Goal: Transaction & Acquisition: Purchase product/service

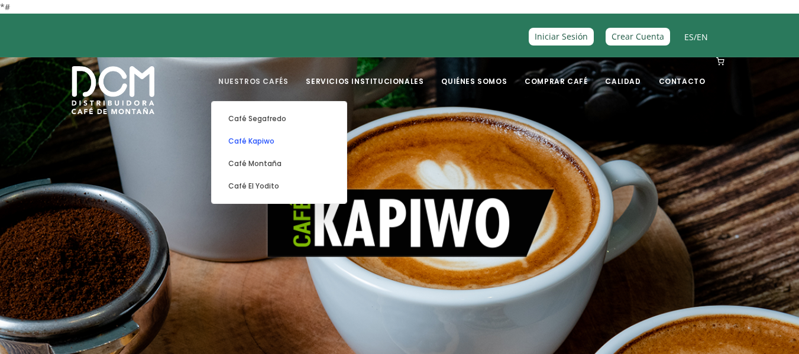
click at [279, 140] on link "Café Kapiwo" at bounding box center [279, 141] width 123 height 22
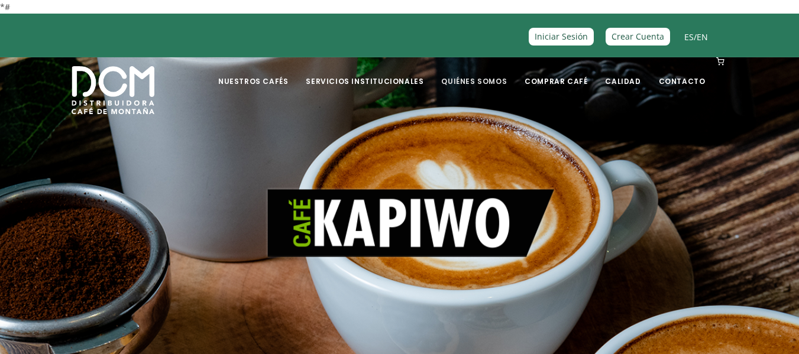
click at [469, 81] on link "Quiénes Somos" at bounding box center [474, 73] width 80 height 28
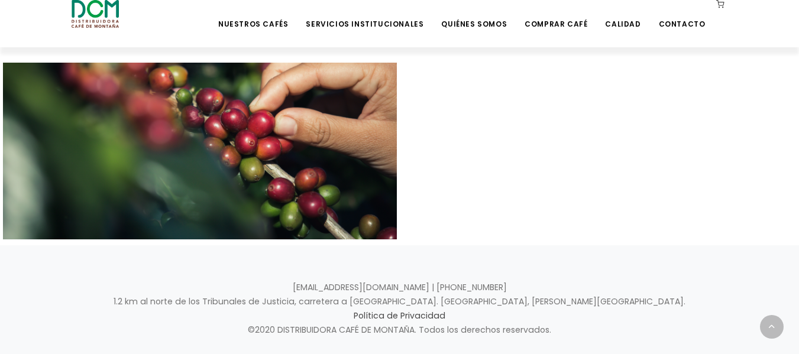
scroll to position [656, 0]
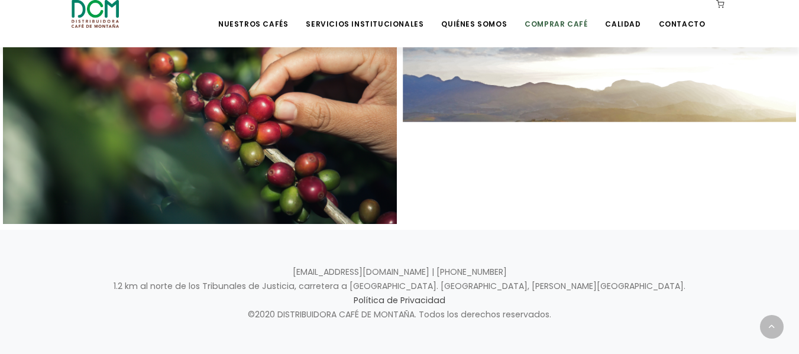
click at [555, 26] on link "Comprar Café" at bounding box center [555, 15] width 77 height 28
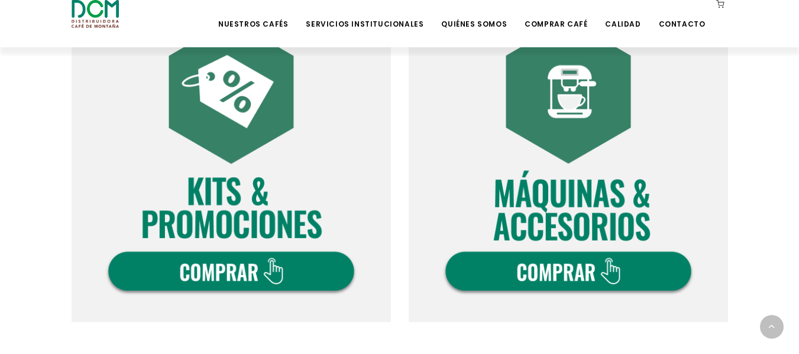
scroll to position [473, 0]
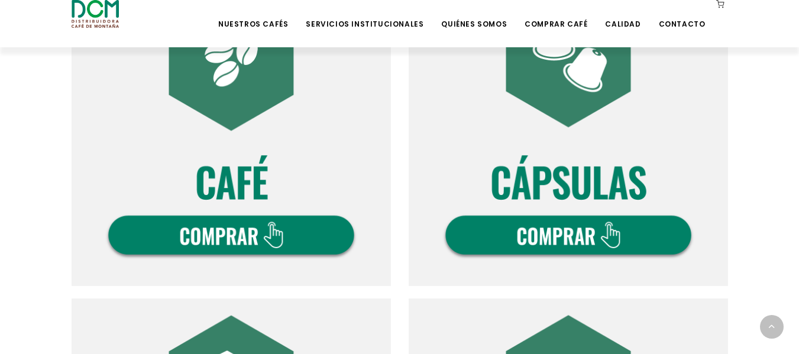
click at [218, 238] on img at bounding box center [231, 126] width 319 height 319
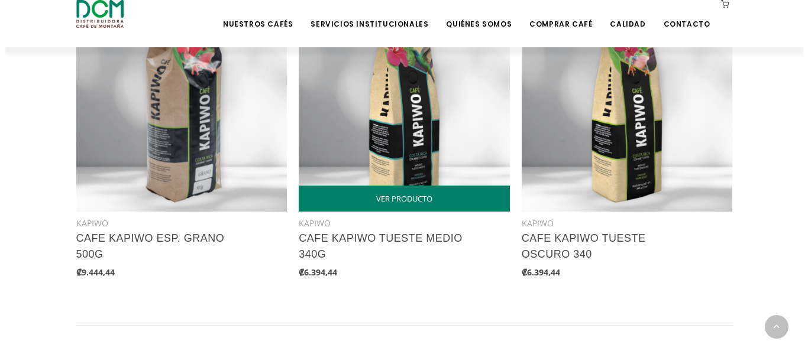
scroll to position [1597, 0]
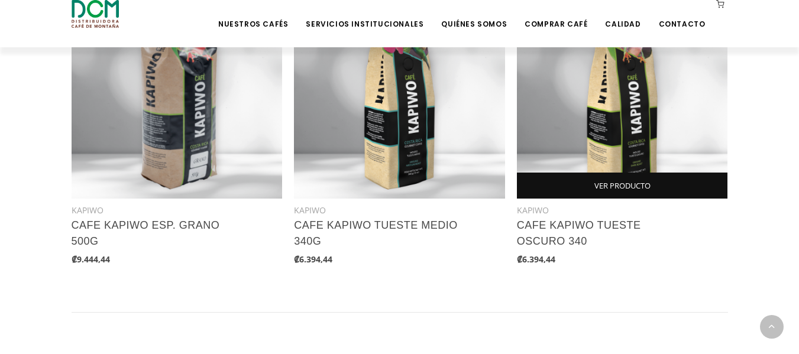
click at [600, 189] on link "VER PRODUCTO" at bounding box center [622, 186] width 211 height 26
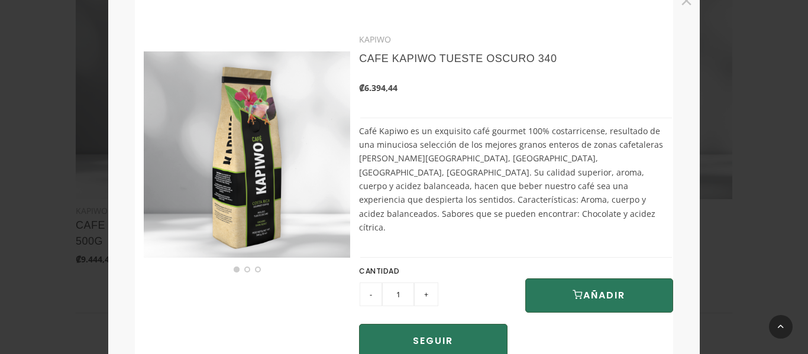
scroll to position [20, 0]
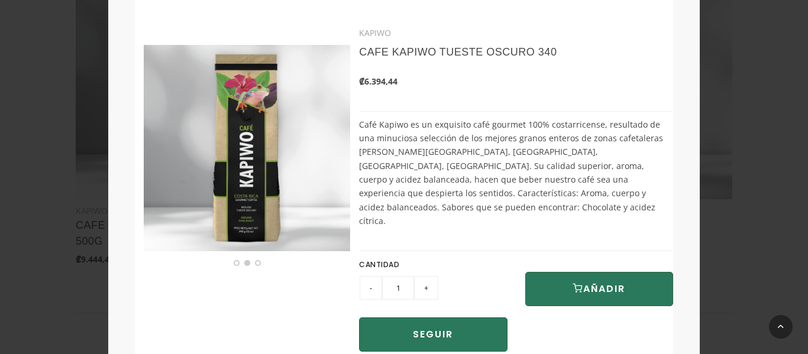
drag, startPoint x: 789, startPoint y: 95, endPoint x: 779, endPoint y: 95, distance: 10.1
click at [789, 95] on div "KAPIWO CAFE KAPIWO TUESTE OSCURO 340 ₡6.394,44 CANTIDAD -" at bounding box center [404, 157] width 808 height 354
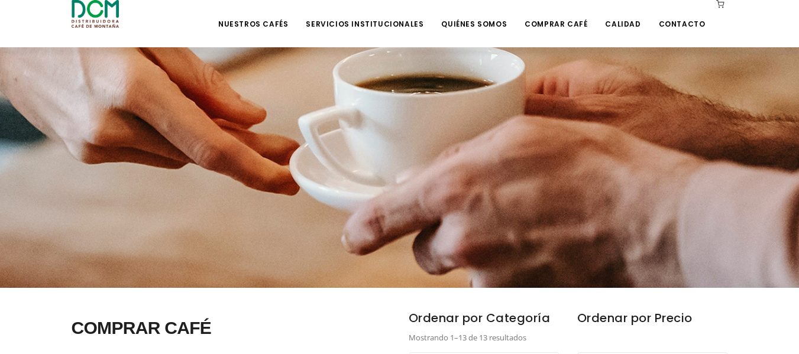
scroll to position [0, 0]
